Goal: Task Accomplishment & Management: Manage account settings

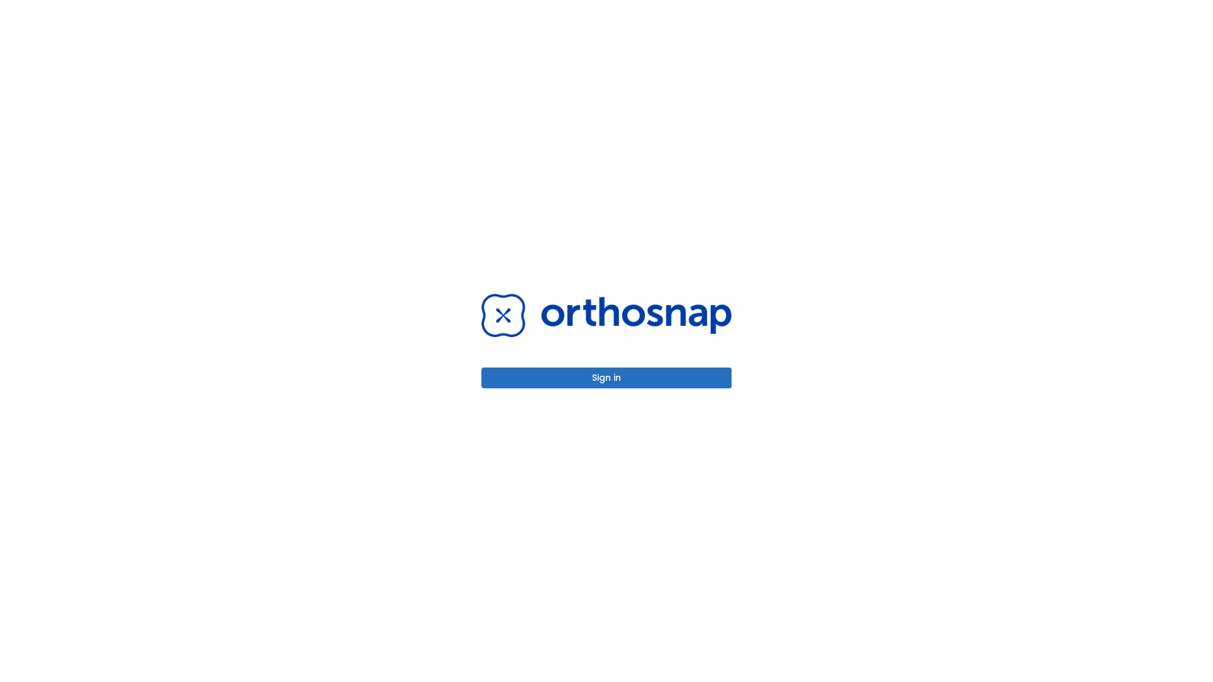
click at [607, 378] on button "Sign in" at bounding box center [606, 378] width 250 height 21
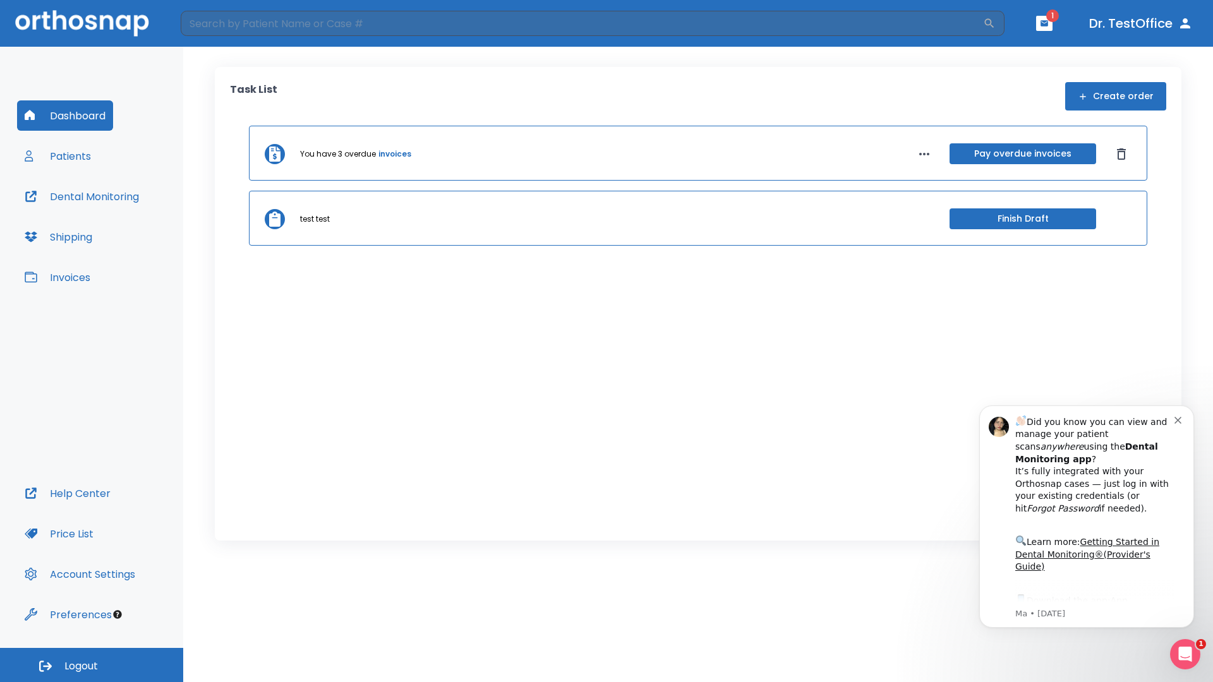
click at [92, 665] on span "Logout" at bounding box center [80, 667] width 33 height 14
